Goal: Information Seeking & Learning: Learn about a topic

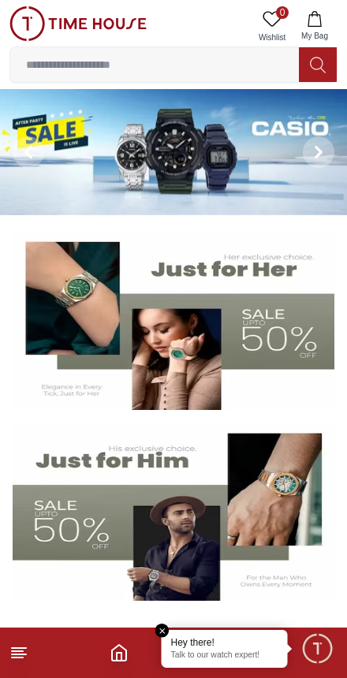
click at [314, 153] on icon at bounding box center [318, 152] width 13 height 13
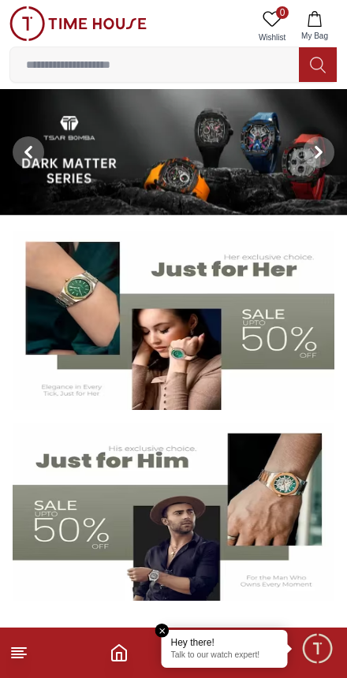
click at [125, 166] on img at bounding box center [173, 152] width 347 height 126
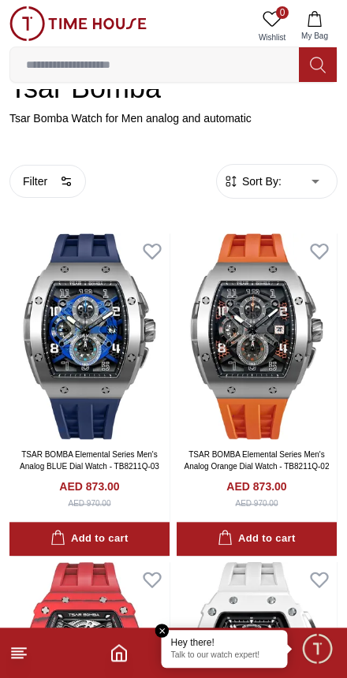
scroll to position [247, 0]
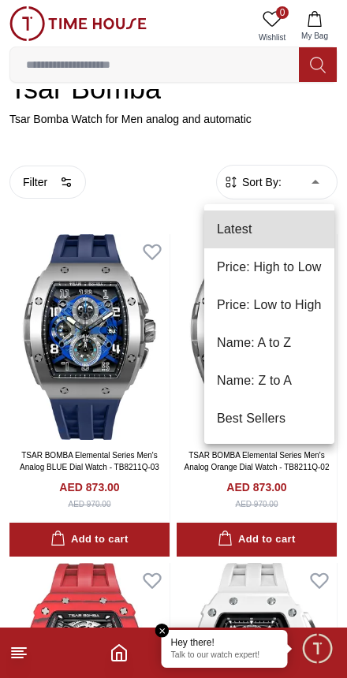
click at [292, 306] on li "Price: Low to High" at bounding box center [269, 305] width 130 height 38
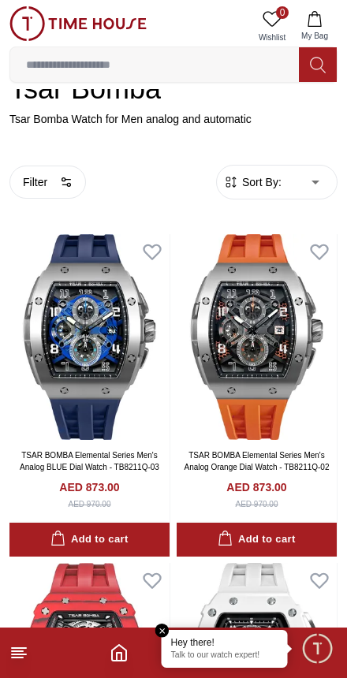
type input "*"
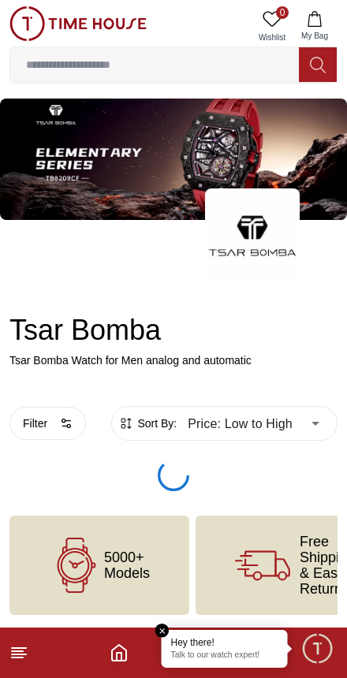
scroll to position [6, 0]
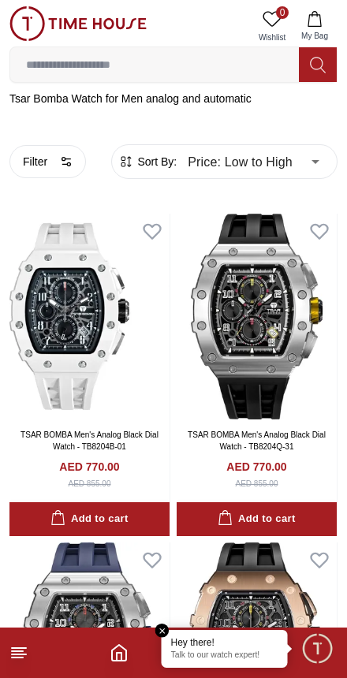
scroll to position [274, 0]
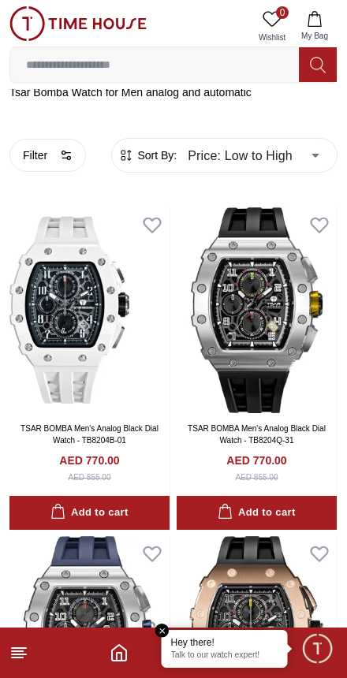
click at [26, 657] on icon at bounding box center [18, 652] width 19 height 19
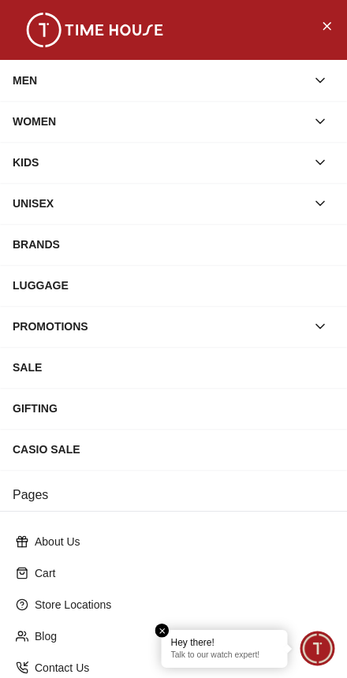
click at [172, 452] on div "CASIO SALE" at bounding box center [174, 449] width 322 height 28
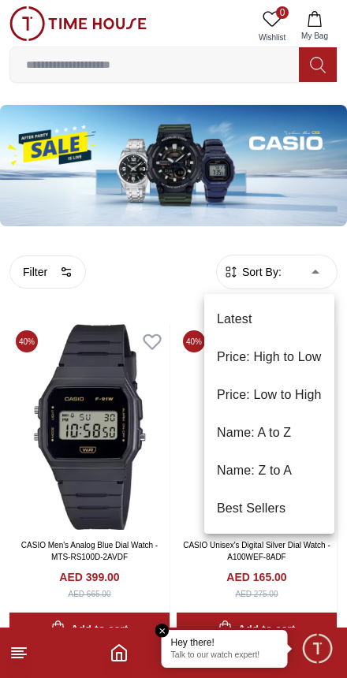
click at [277, 389] on li "Price: Low to High" at bounding box center [269, 395] width 130 height 38
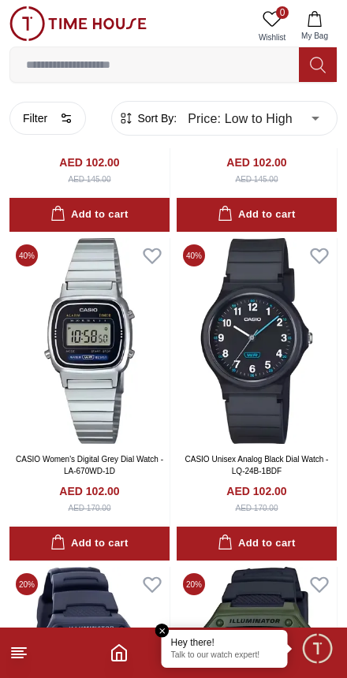
scroll to position [5017, 0]
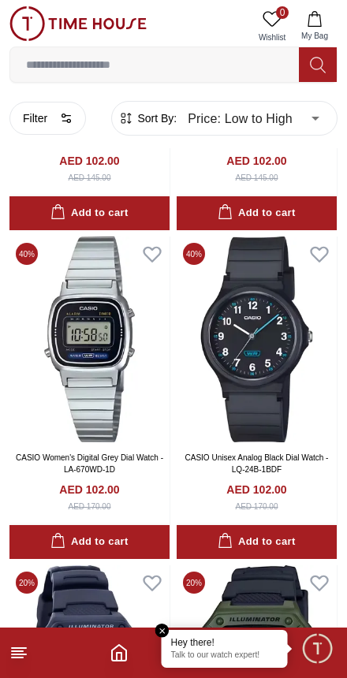
click at [18, 657] on line at bounding box center [17, 657] width 11 height 0
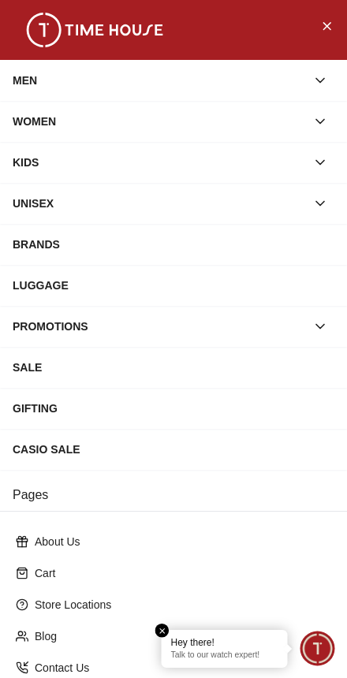
click at [283, 324] on div "PROMOTIONS" at bounding box center [159, 326] width 293 height 28
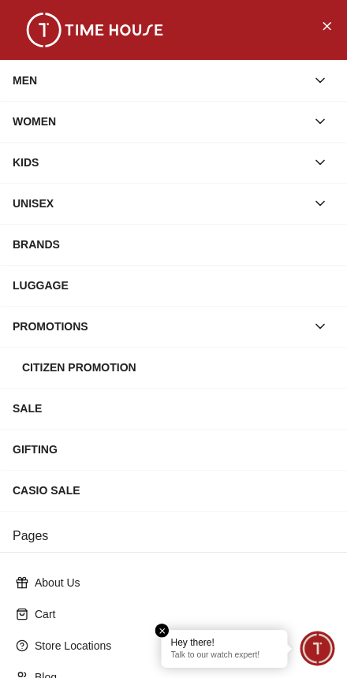
click at [317, 319] on icon "button" at bounding box center [320, 326] width 16 height 16
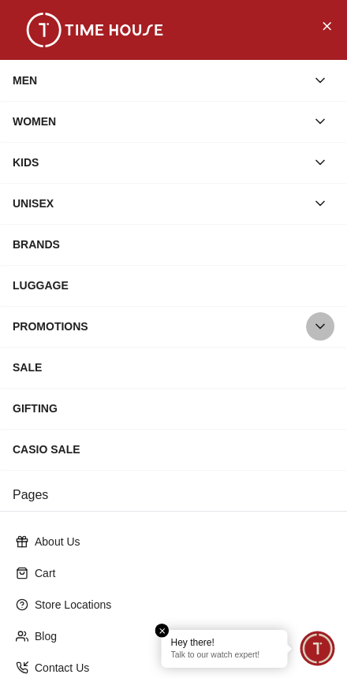
click at [318, 317] on button "button" at bounding box center [320, 326] width 28 height 28
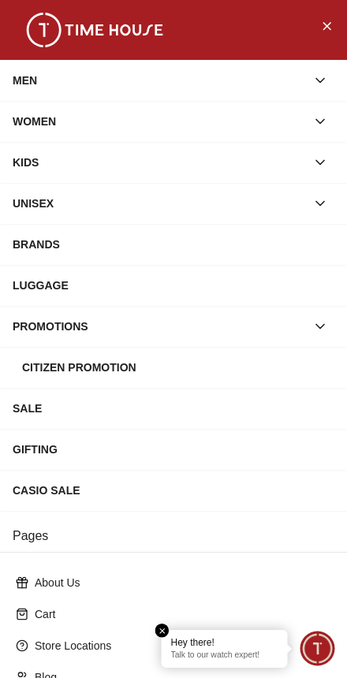
click at [214, 412] on div "SALE" at bounding box center [174, 408] width 322 height 28
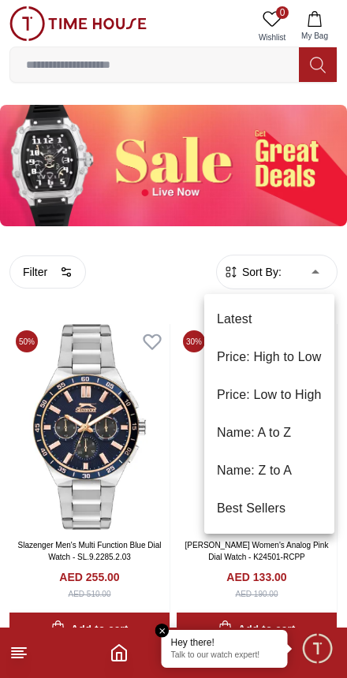
click at [270, 393] on li "Price: Low to High" at bounding box center [269, 395] width 130 height 38
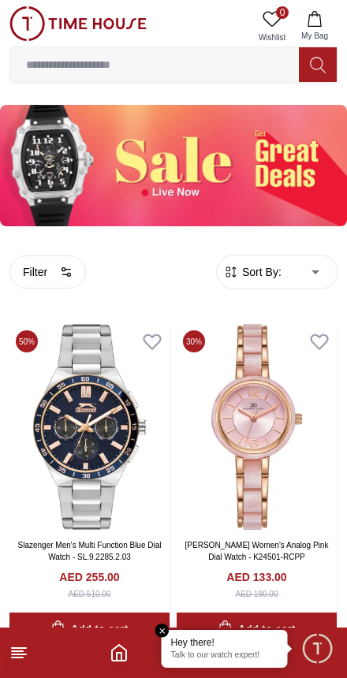
type input "*"
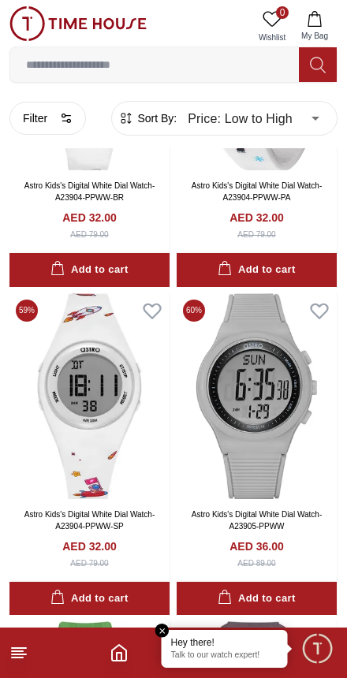
scroll to position [3141, 0]
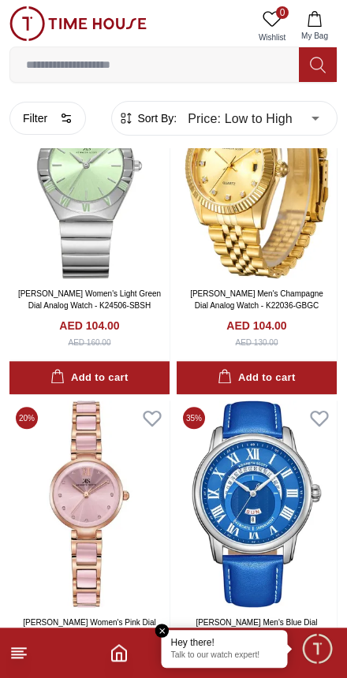
scroll to position [13727, 0]
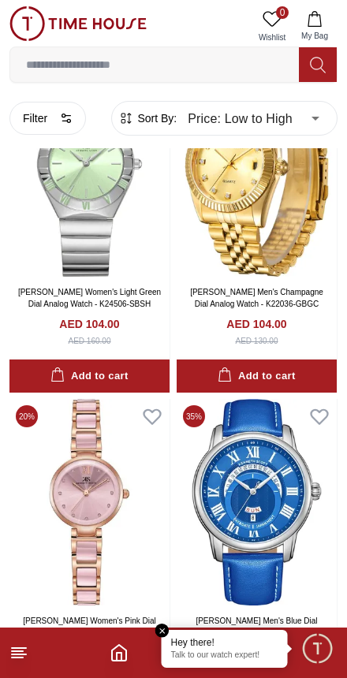
click at [61, 73] on input at bounding box center [154, 65] width 288 height 32
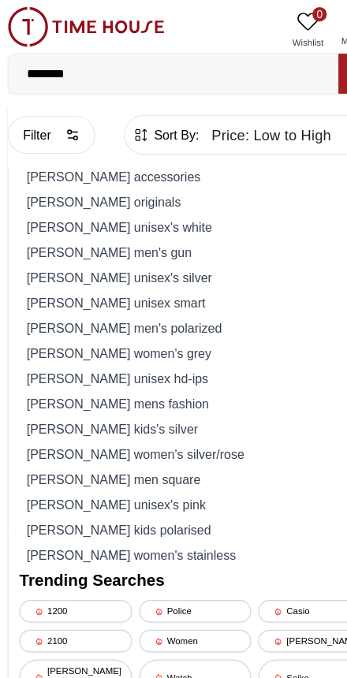
type input "*********"
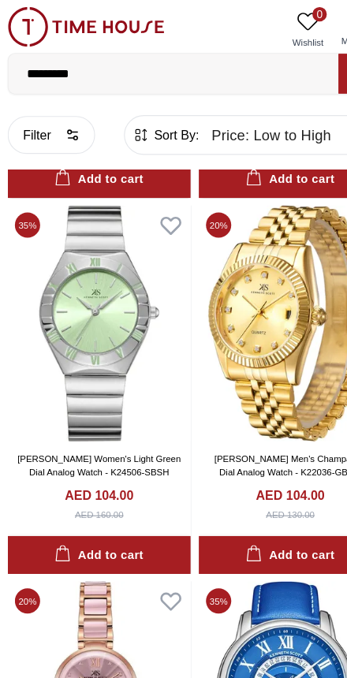
type input "******"
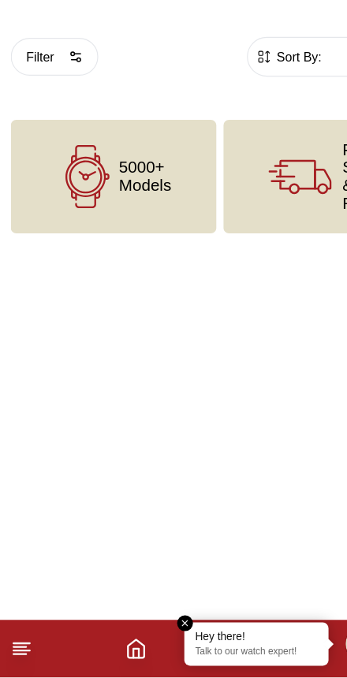
click at [11, 643] on icon at bounding box center [18, 652] width 19 height 19
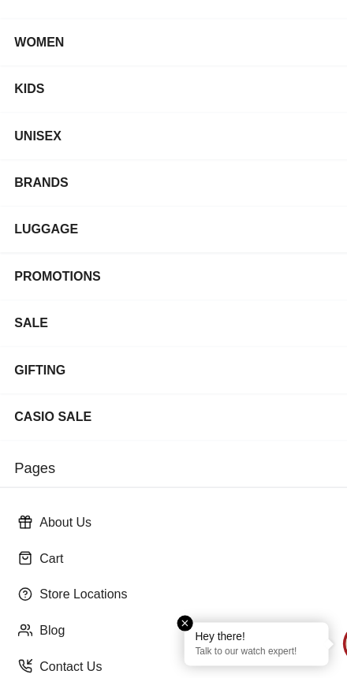
click at [29, 230] on div "BRANDS" at bounding box center [174, 244] width 322 height 28
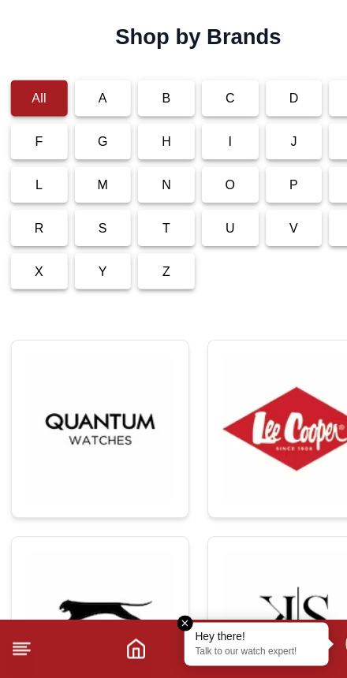
click at [243, 396] on img at bounding box center [259, 460] width 129 height 129
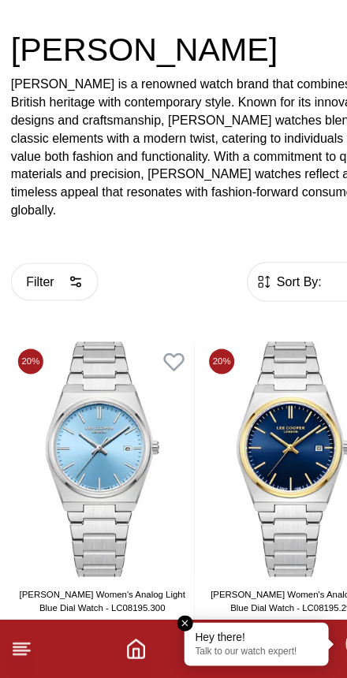
scroll to position [225, 0]
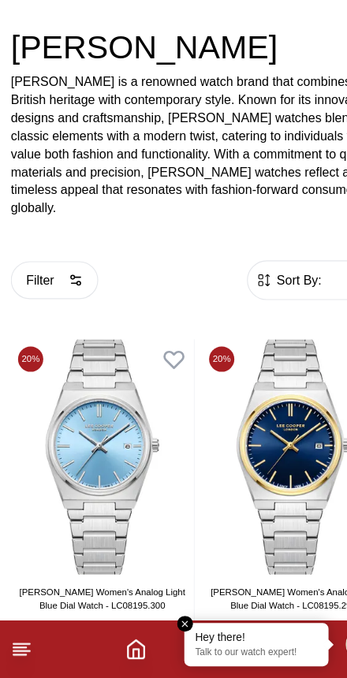
click at [266, 322] on span "Sort By:" at bounding box center [260, 330] width 43 height 16
click at [262, 322] on span "Sort By:" at bounding box center [260, 330] width 43 height 16
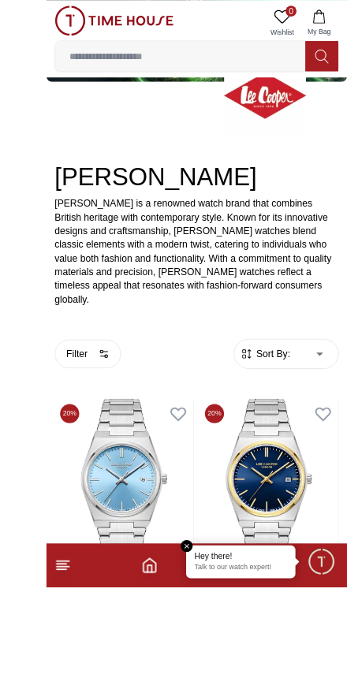
scroll to position [266, 0]
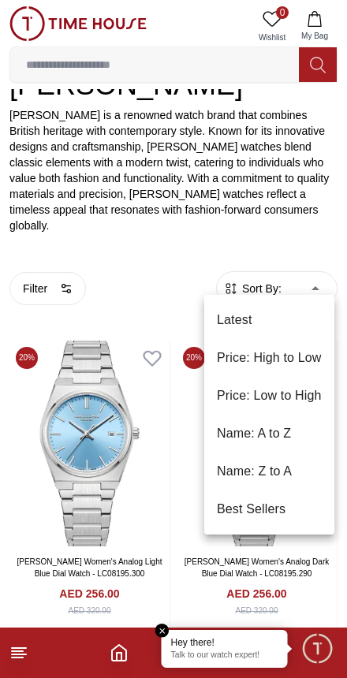
click at [277, 392] on li "Price: Low to High" at bounding box center [269, 396] width 130 height 38
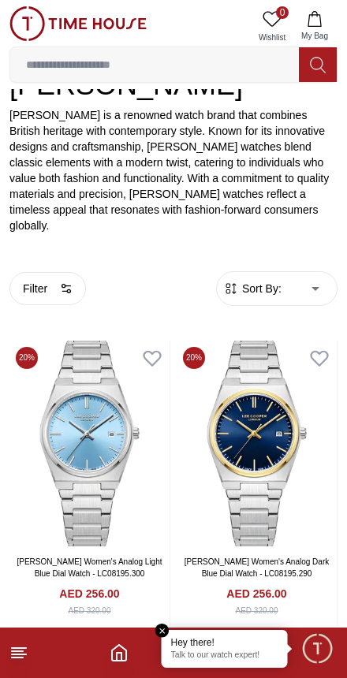
type input "*"
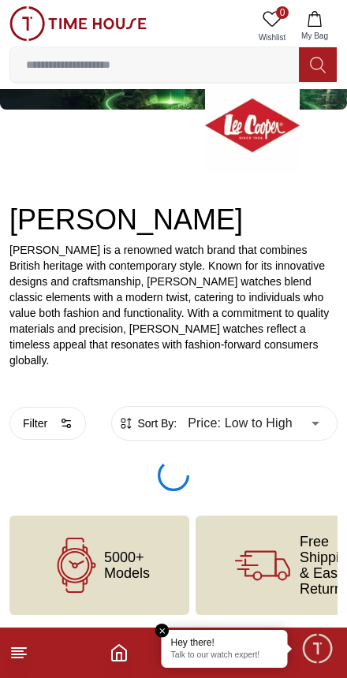
scroll to position [114, 0]
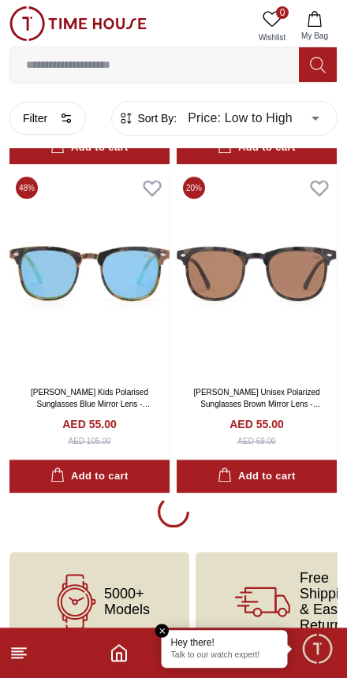
scroll to position [3407, 0]
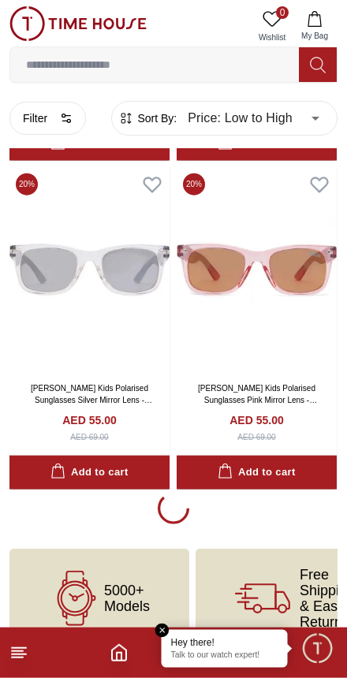
scroll to position [6688, 0]
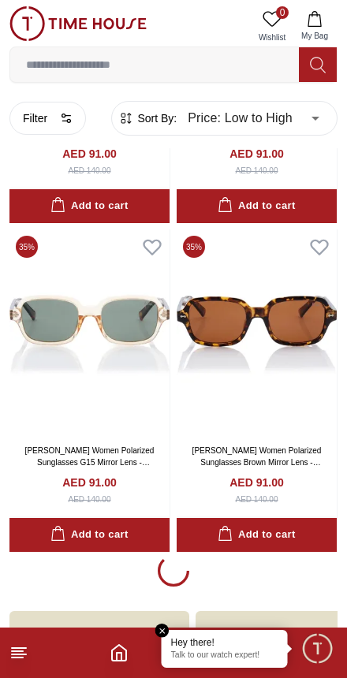
scroll to position [9968, 0]
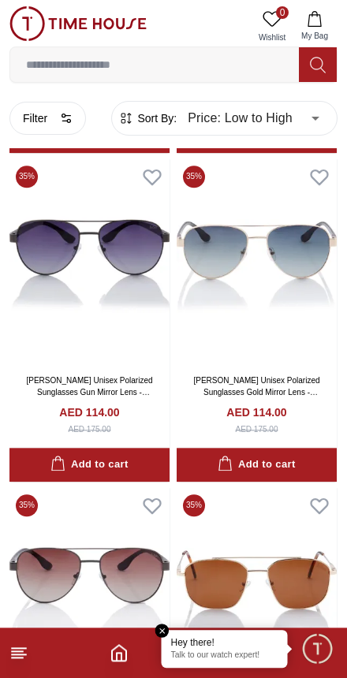
scroll to position [15652, 0]
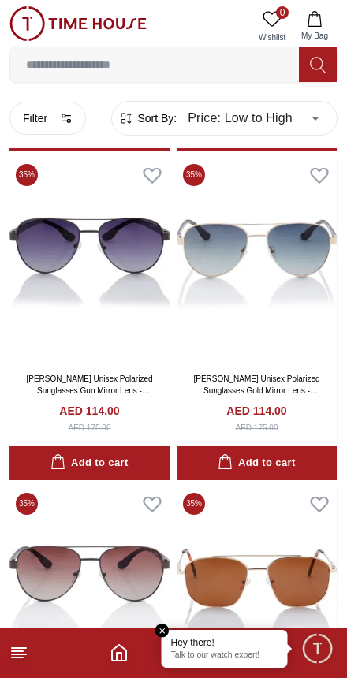
click at [27, 651] on icon at bounding box center [18, 652] width 19 height 19
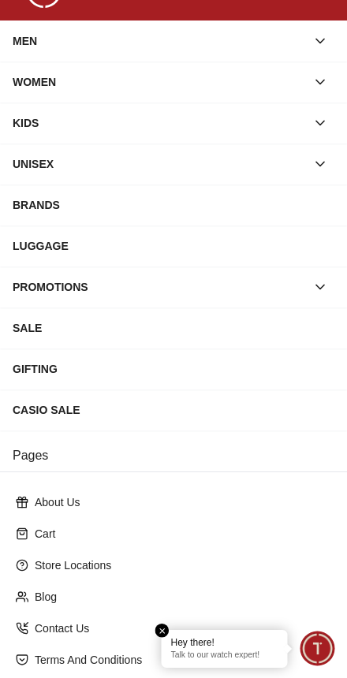
scroll to position [55, 0]
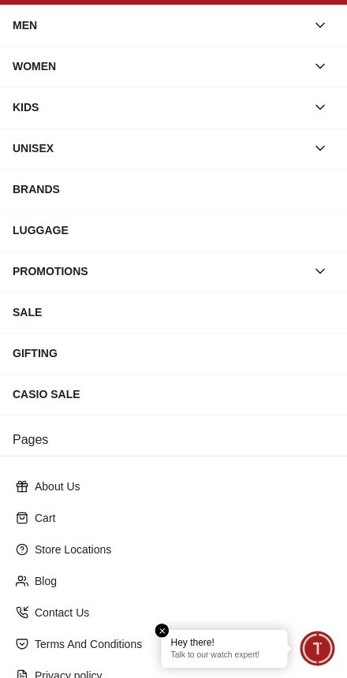
click at [321, 275] on icon "button" at bounding box center [320, 271] width 16 height 16
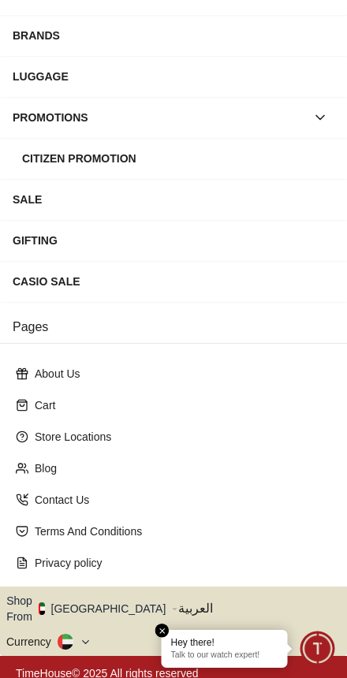
scroll to position [209, 0]
click at [173, 608] on icon "button" at bounding box center [174, 609] width 3 height 2
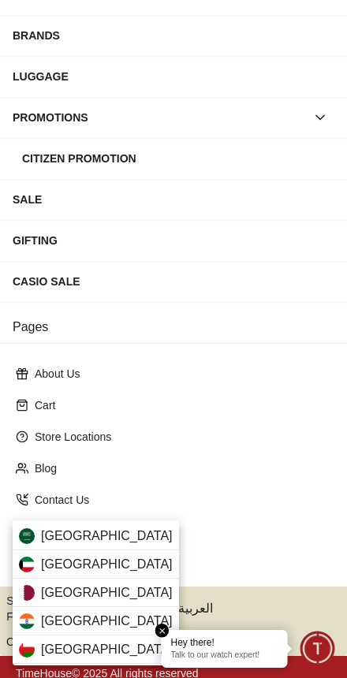
click at [137, 530] on div "[GEOGRAPHIC_DATA]" at bounding box center [96, 536] width 166 height 28
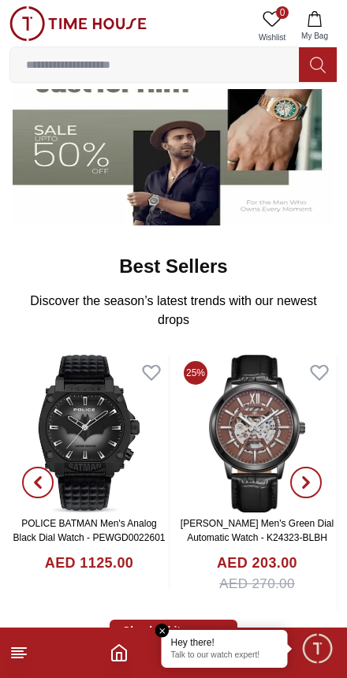
scroll to position [373, 0]
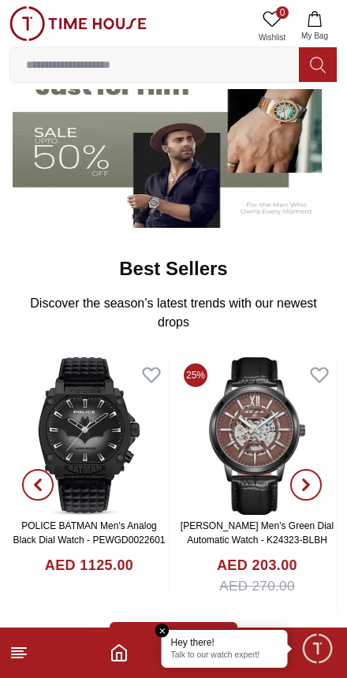
click at [19, 659] on icon at bounding box center [18, 652] width 19 height 19
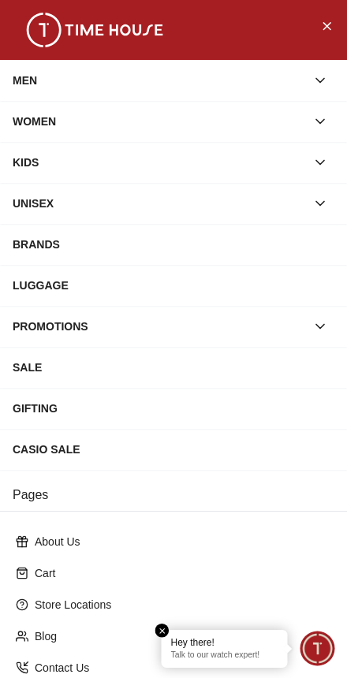
click at [312, 324] on icon "button" at bounding box center [320, 326] width 16 height 16
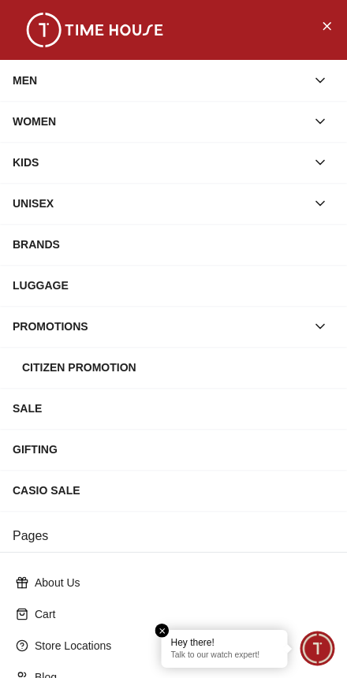
click at [317, 323] on icon "button" at bounding box center [320, 326] width 16 height 16
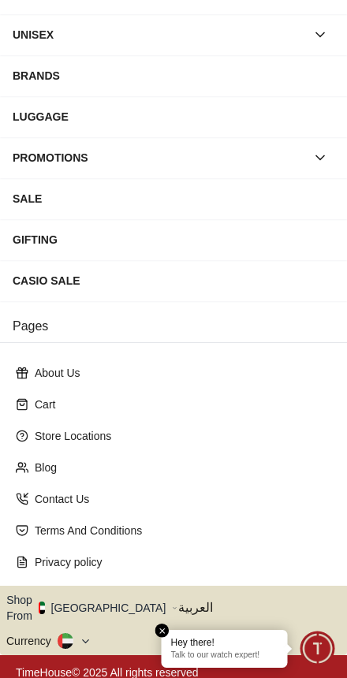
scroll to position [168, 0]
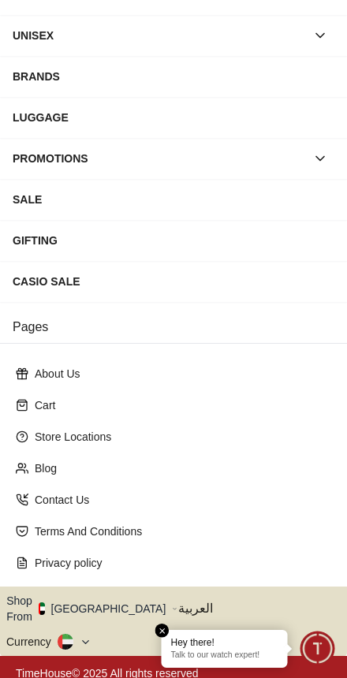
click at [172, 603] on icon "button" at bounding box center [175, 609] width 6 height 12
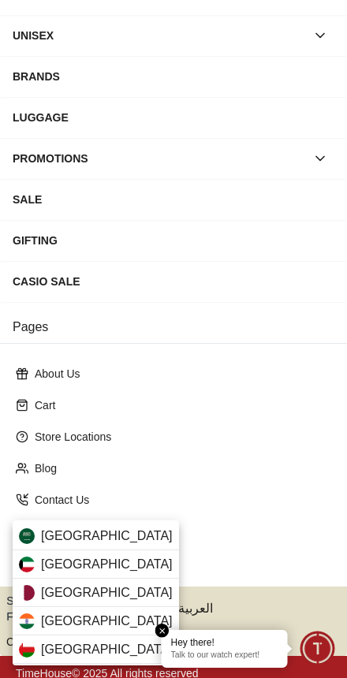
click at [135, 537] on div "[GEOGRAPHIC_DATA]" at bounding box center [96, 536] width 166 height 28
